Goal: Task Accomplishment & Management: Use online tool/utility

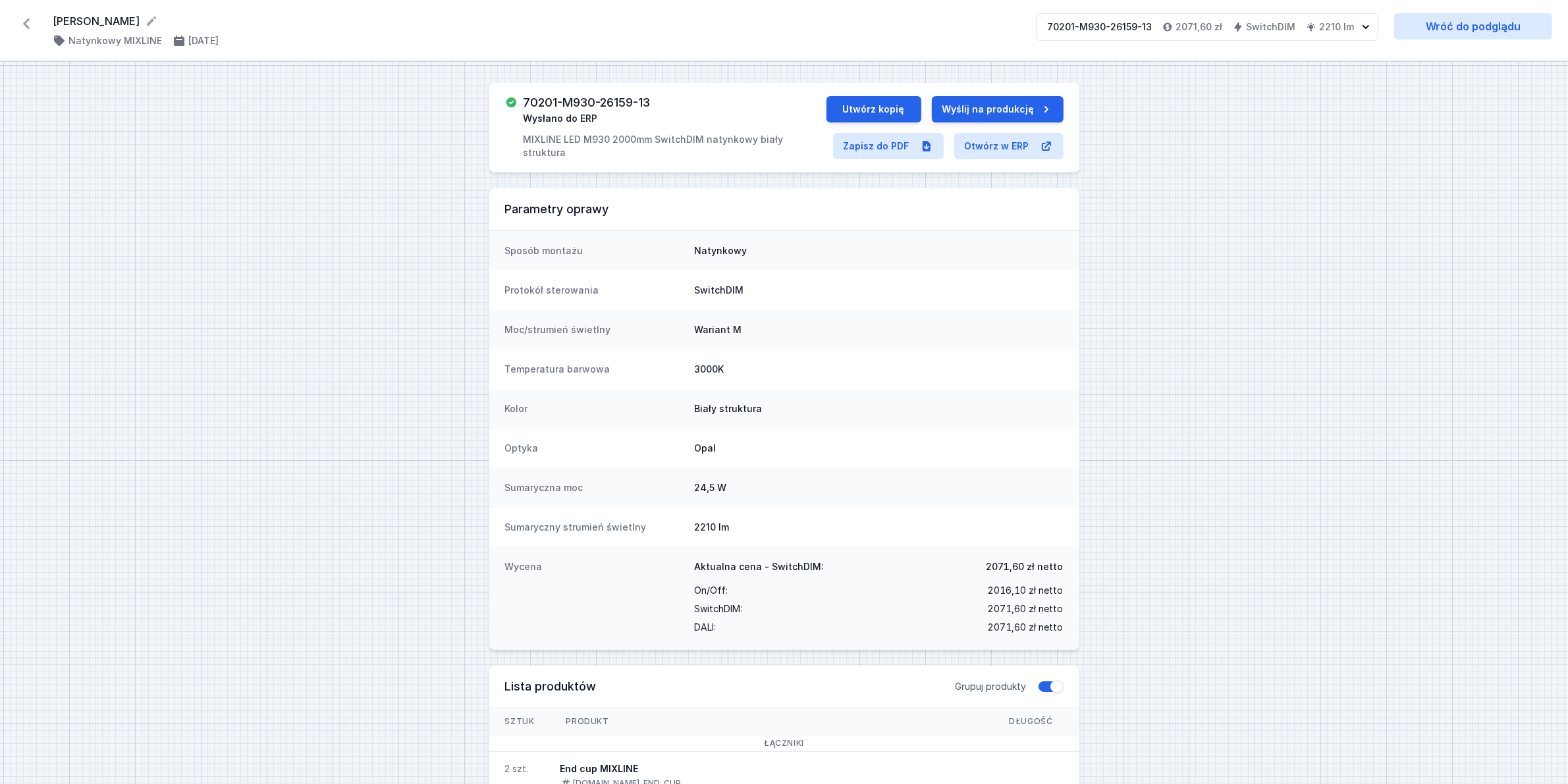
click at [23, 24] on icon at bounding box center [26, 23] width 22 height 22
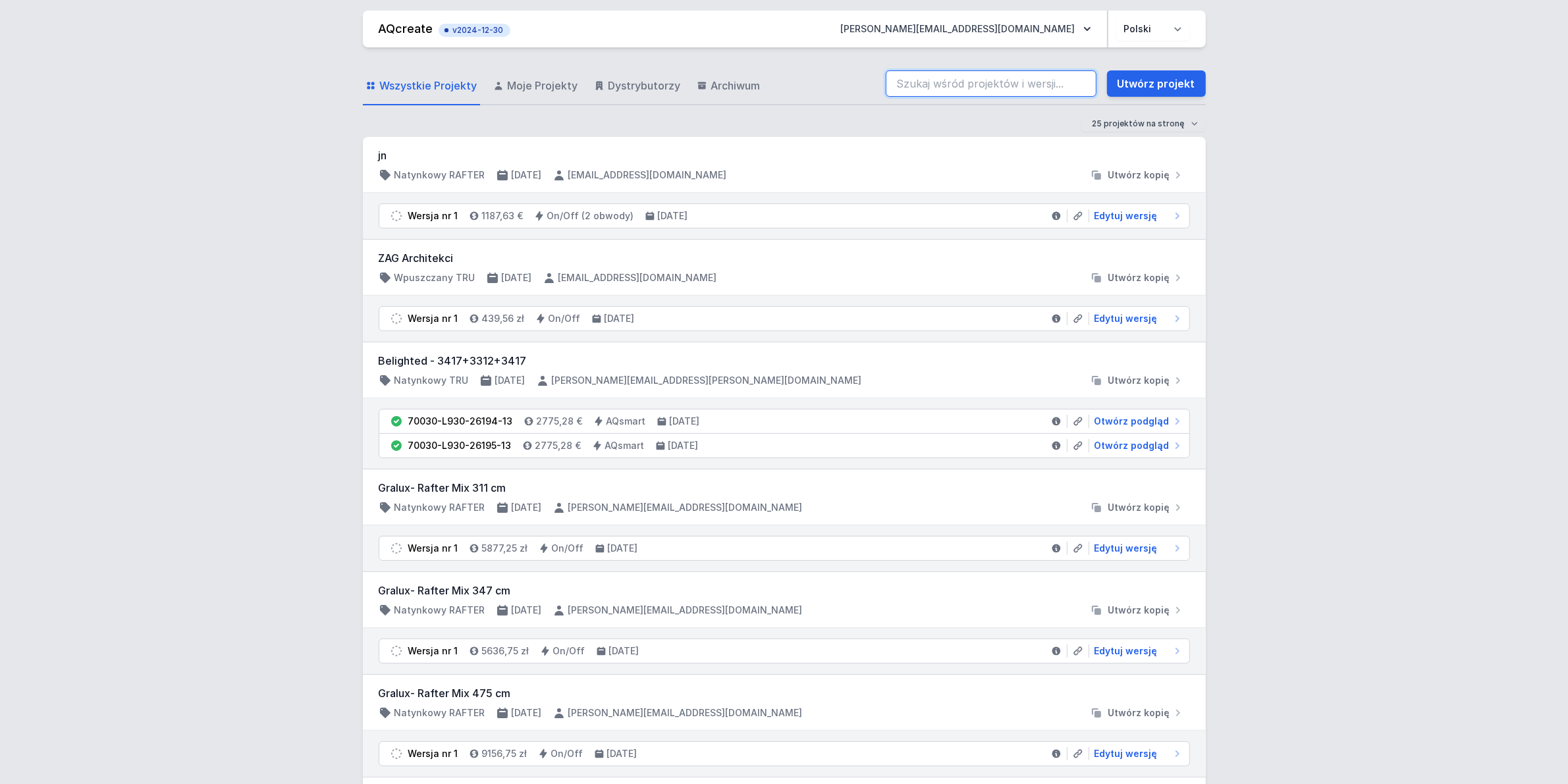
drag, startPoint x: 976, startPoint y: 80, endPoint x: 980, endPoint y: 88, distance: 8.9
click at [976, 80] on input "search" at bounding box center [990, 83] width 211 height 26
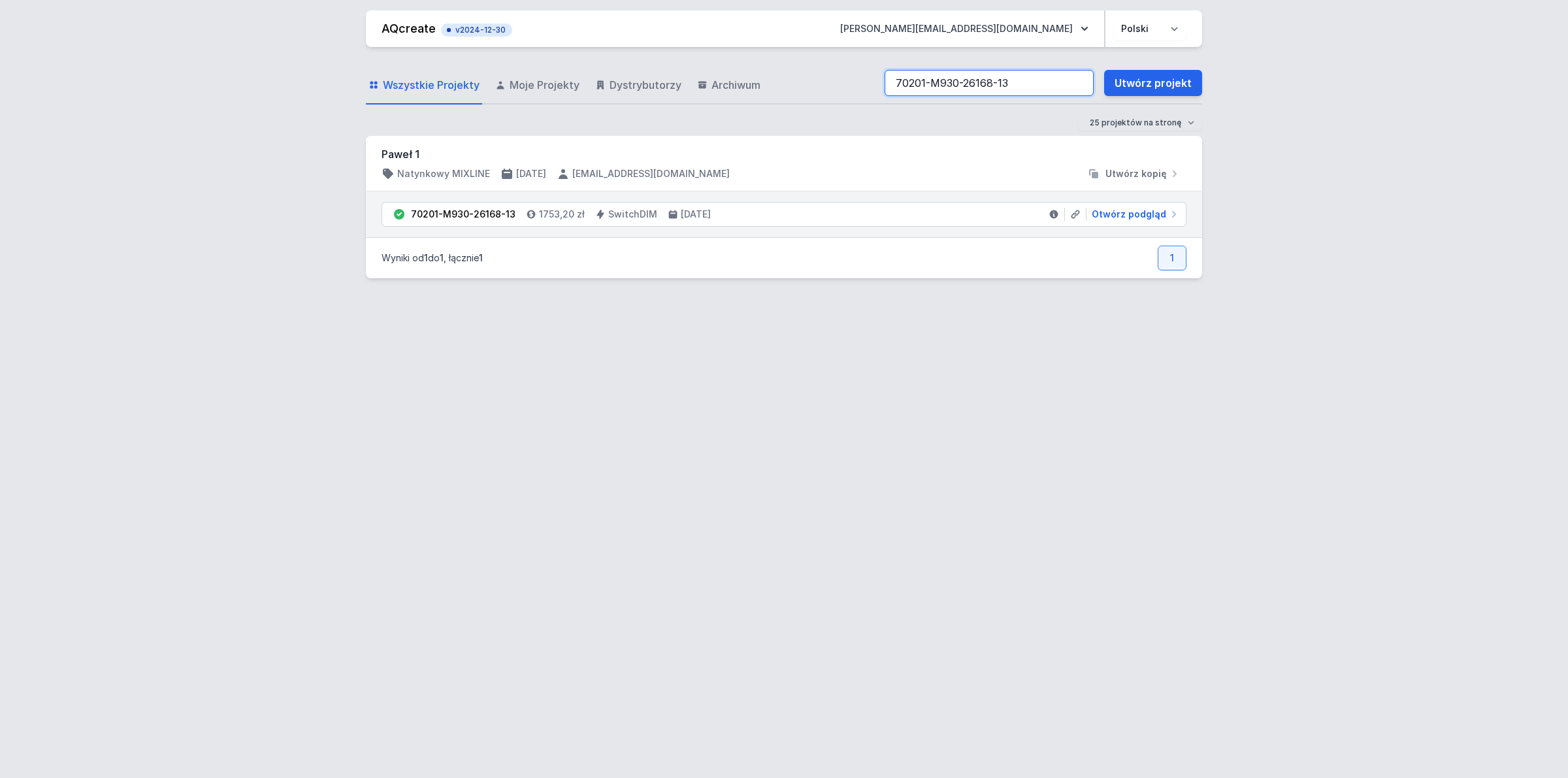
type input "70201-M930-26168-13"
click at [1138, 213] on span "Otwórz podgląd" at bounding box center [1129, 214] width 74 height 13
select select "3"
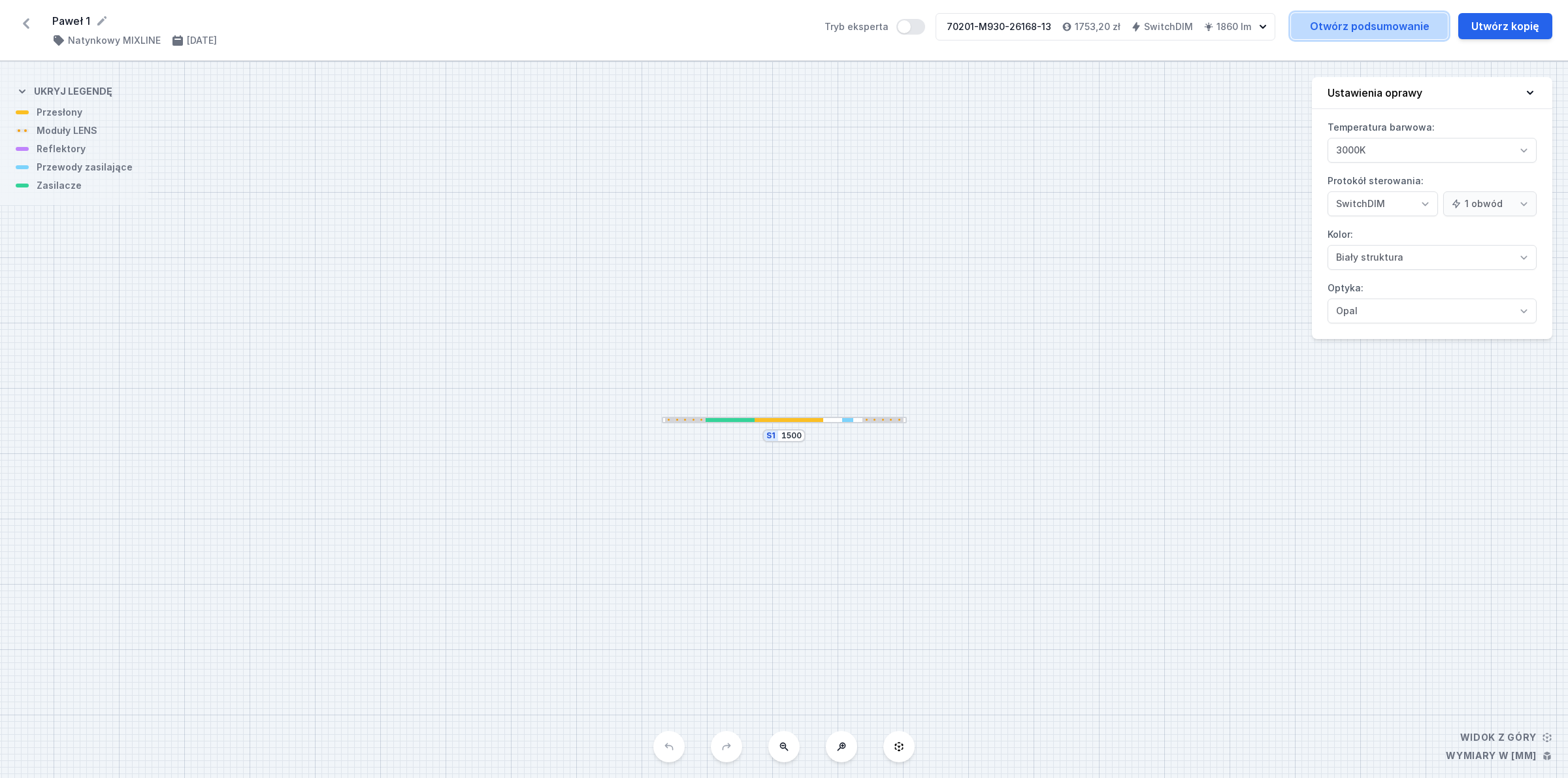
click at [1362, 21] on link "Otwórz podsumowanie" at bounding box center [1368, 26] width 157 height 26
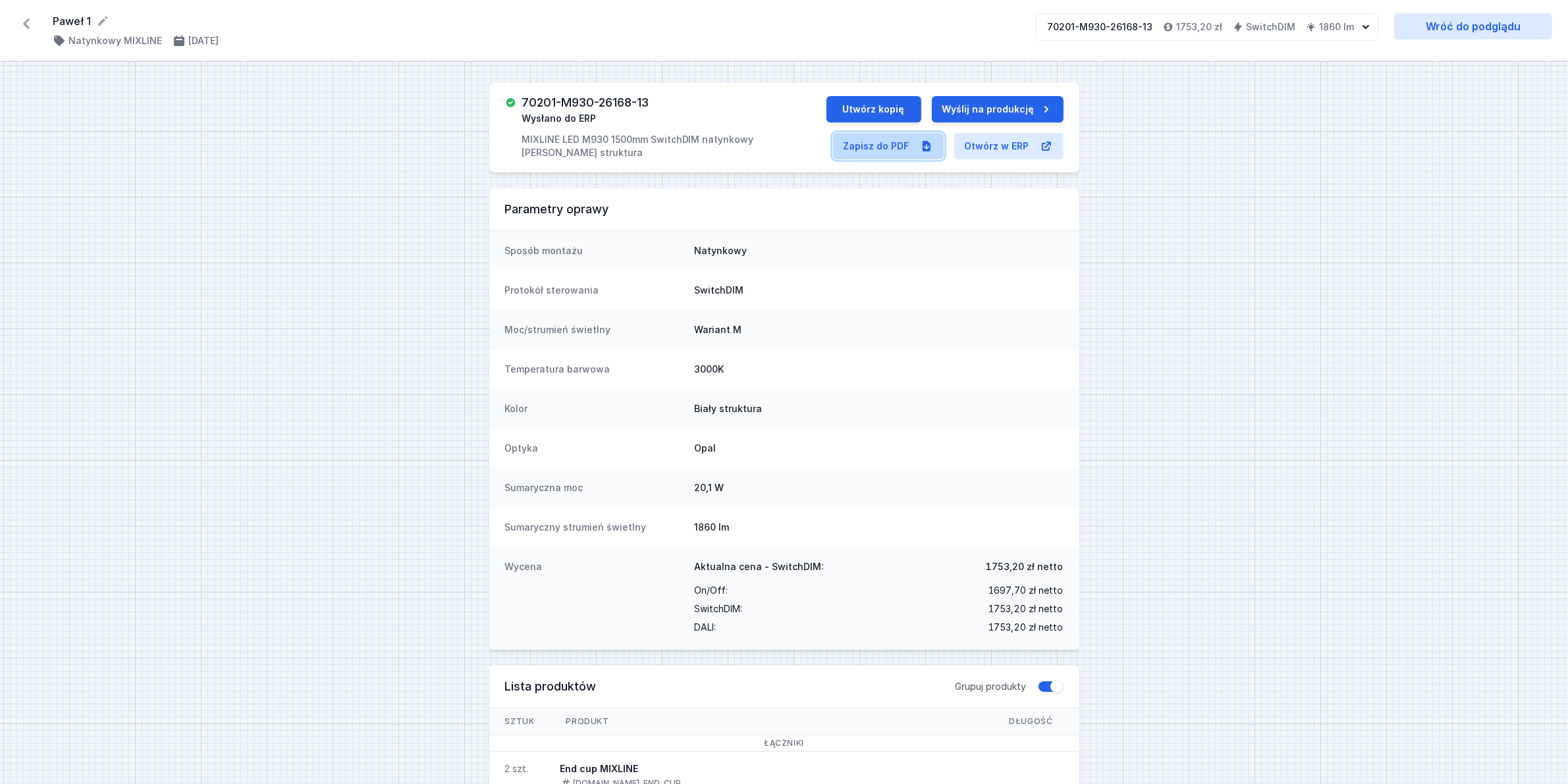
click at [889, 147] on link "Zapisz do PDF" at bounding box center [888, 146] width 110 height 26
